Goal: Information Seeking & Learning: Learn about a topic

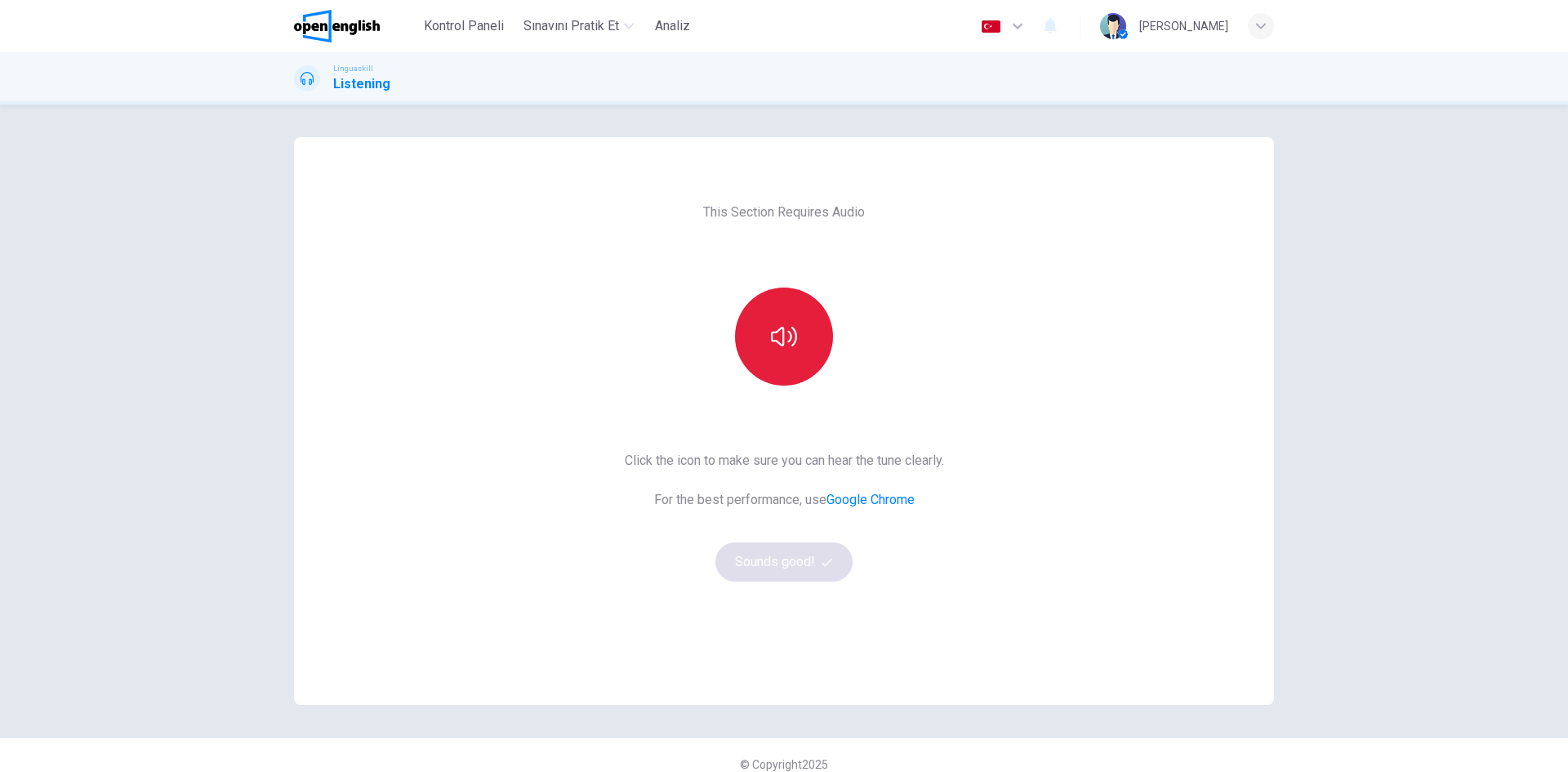
click at [785, 343] on icon "button" at bounding box center [784, 337] width 26 height 26
click at [770, 570] on button "Sounds good!" at bounding box center [783, 561] width 137 height 39
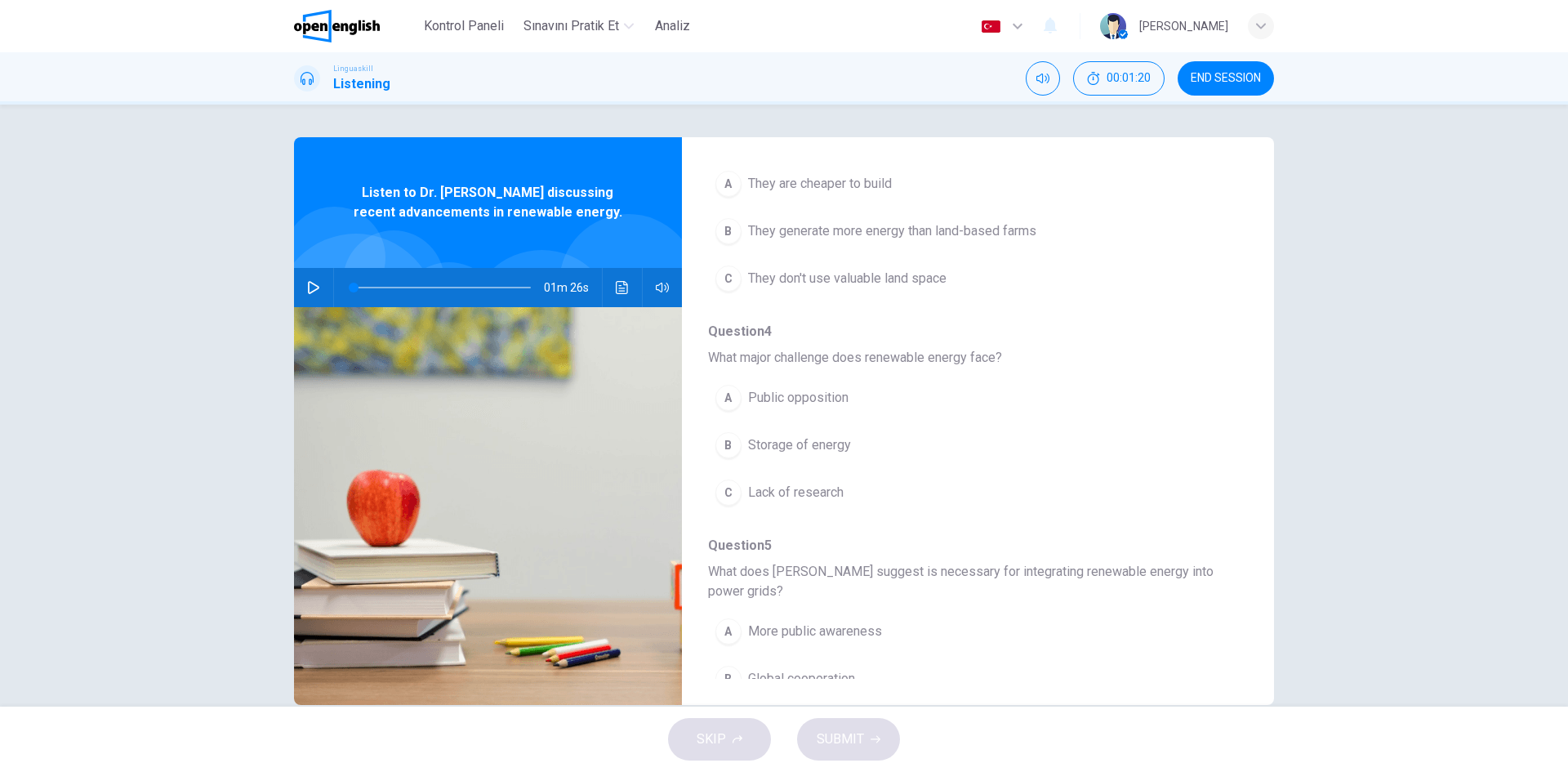
scroll to position [725, 0]
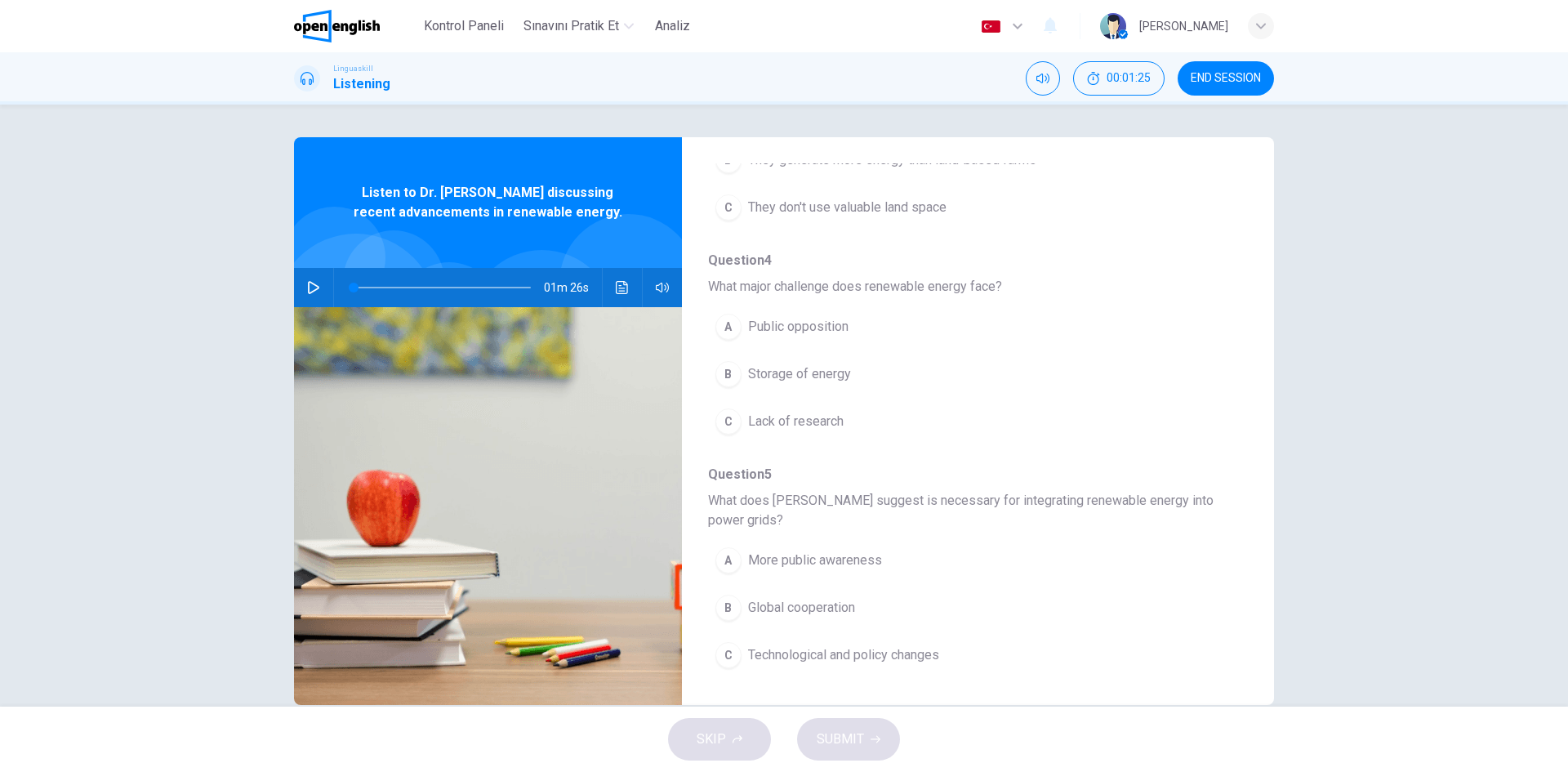
click at [307, 286] on icon "button" at bounding box center [313, 287] width 13 height 13
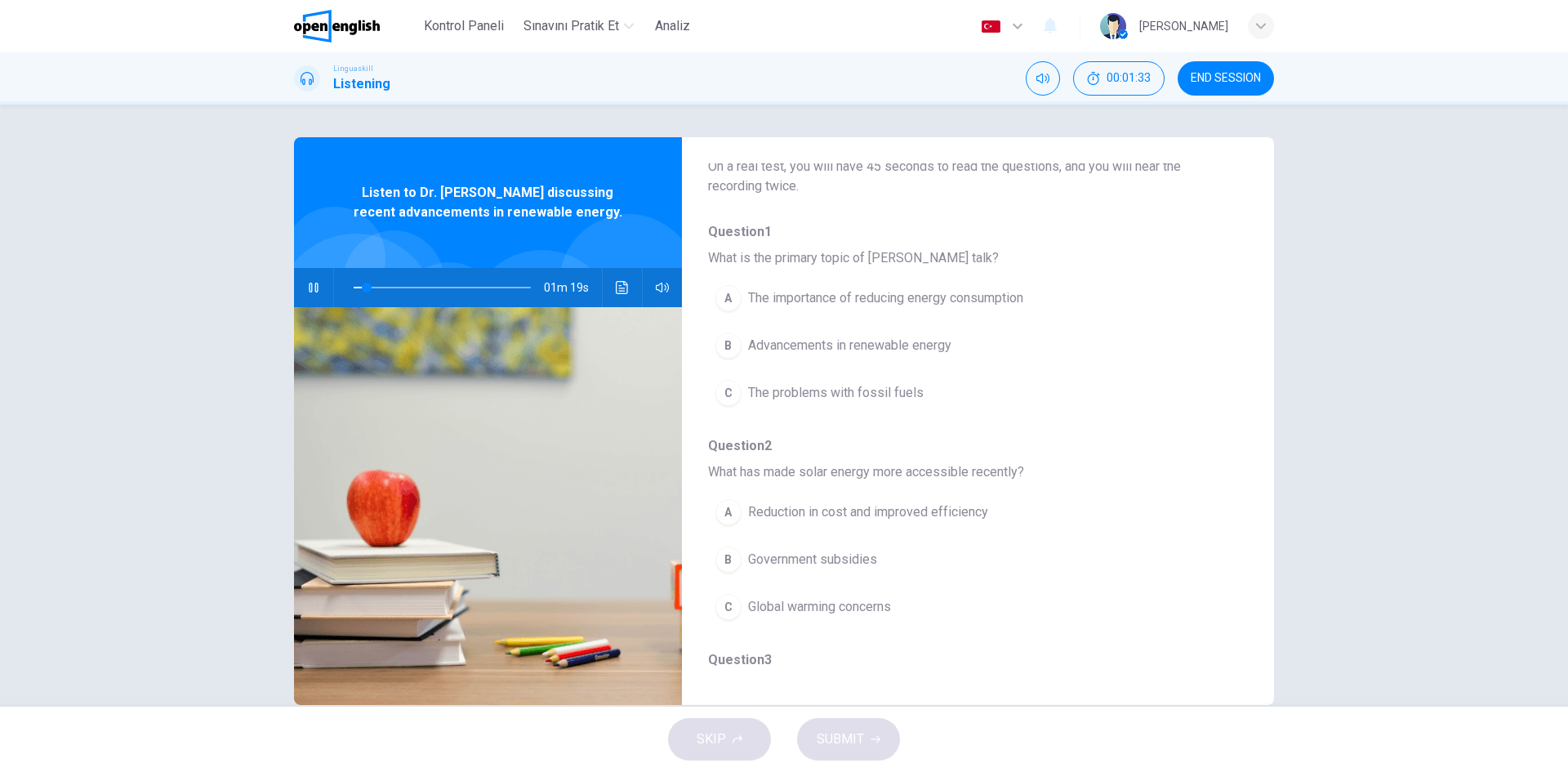
scroll to position [82, 0]
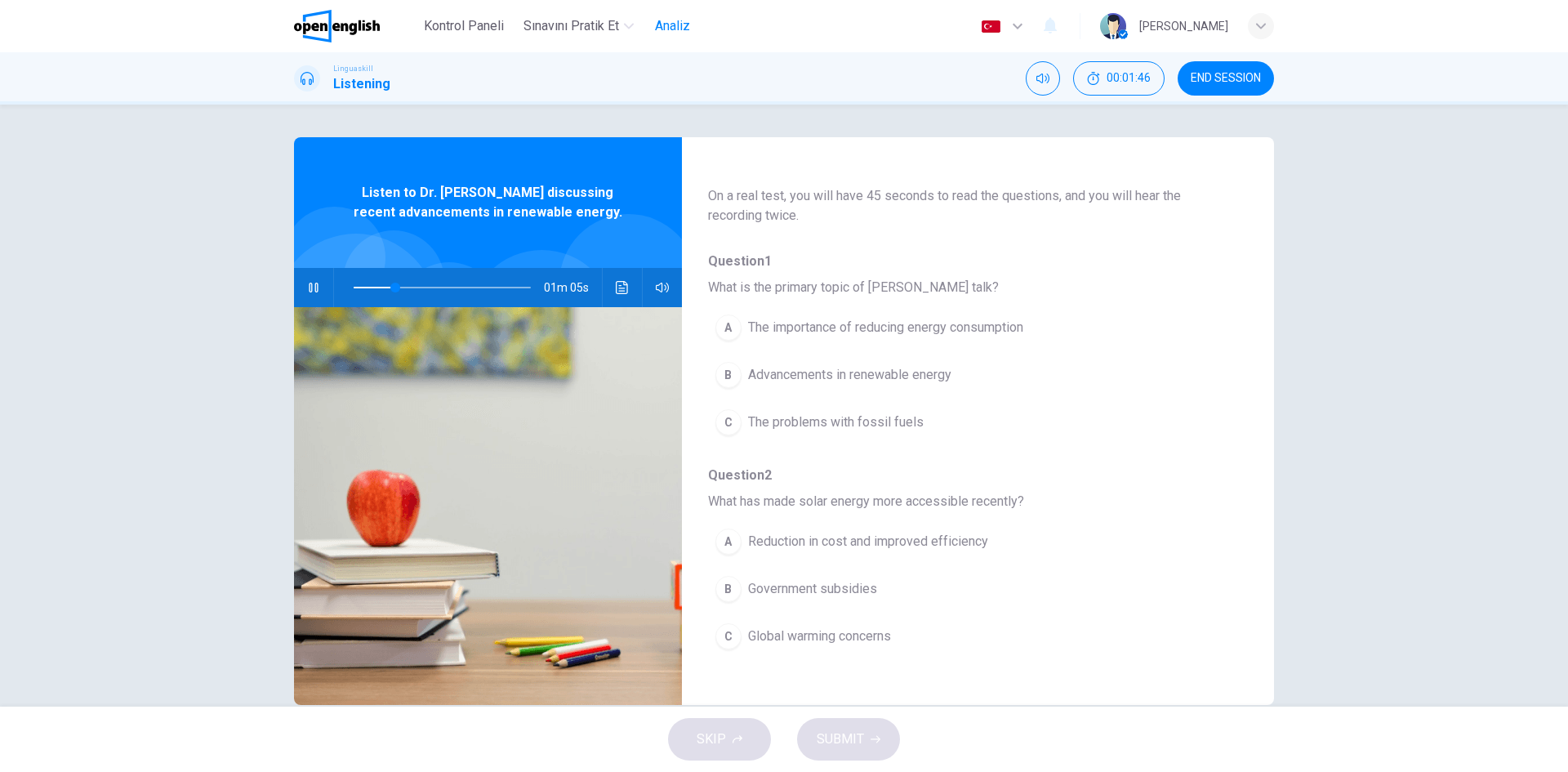
click at [688, 28] on span "Analiz" at bounding box center [672, 26] width 35 height 20
click at [482, 29] on span "Kontrol Paneli" at bounding box center [464, 26] width 80 height 20
type input "**"
click at [338, 23] on img at bounding box center [336, 26] width 85 height 33
